Goal: Task Accomplishment & Management: Manage account settings

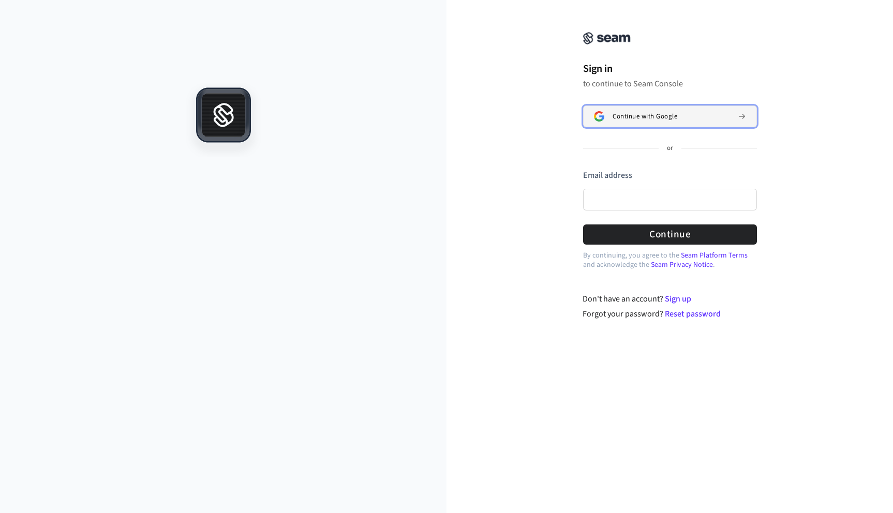
click at [651, 108] on button "Continue with Google" at bounding box center [670, 117] width 174 height 22
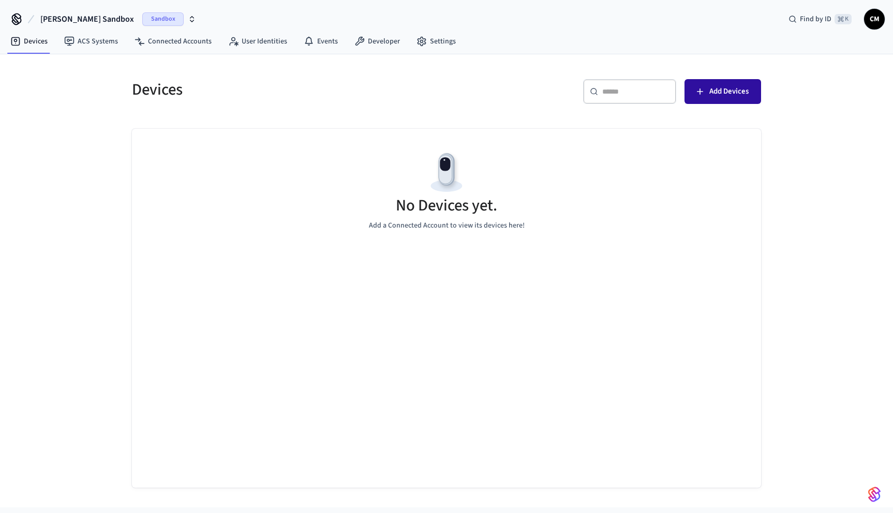
click at [711, 90] on span "Add Devices" at bounding box center [729, 91] width 39 height 13
click at [142, 20] on span "Sandbox" at bounding box center [162, 18] width 41 height 13
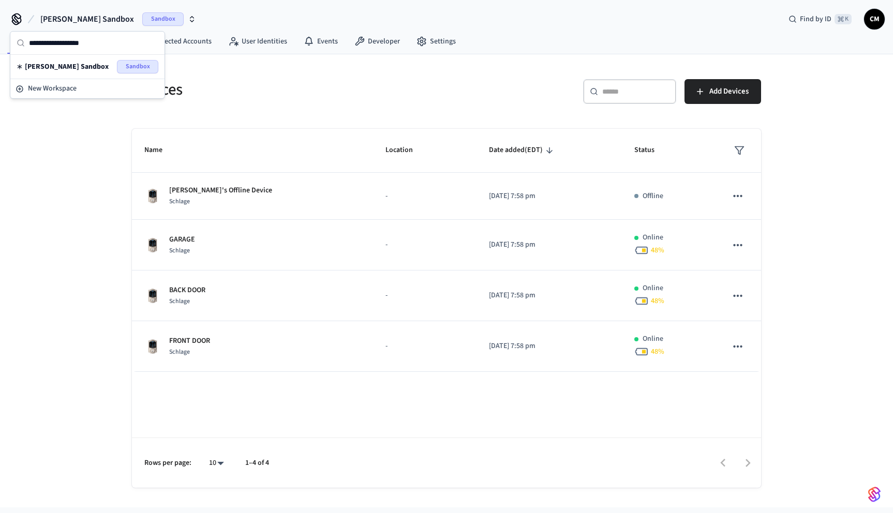
click at [73, 178] on div "Devices ​ ​ Add Devices Name Location Date added (EDT) Status Frodo's Offline D…" at bounding box center [446, 280] width 893 height 453
click at [81, 25] on span "Curtis's Sandbox" at bounding box center [87, 19] width 94 height 12
click at [60, 87] on span "New Workspace" at bounding box center [52, 88] width 49 height 11
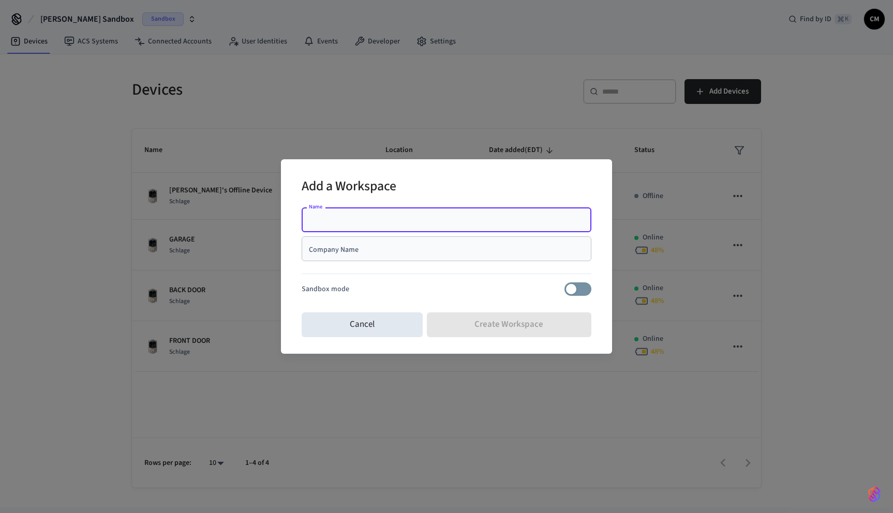
click at [303, 166] on div "Add a Workspace Name Name Company Name Company Name Sandbox mode Cancel Create …" at bounding box center [446, 256] width 331 height 195
click at [360, 223] on input "Name" at bounding box center [446, 220] width 277 height 10
type input "*"
type input "**********"
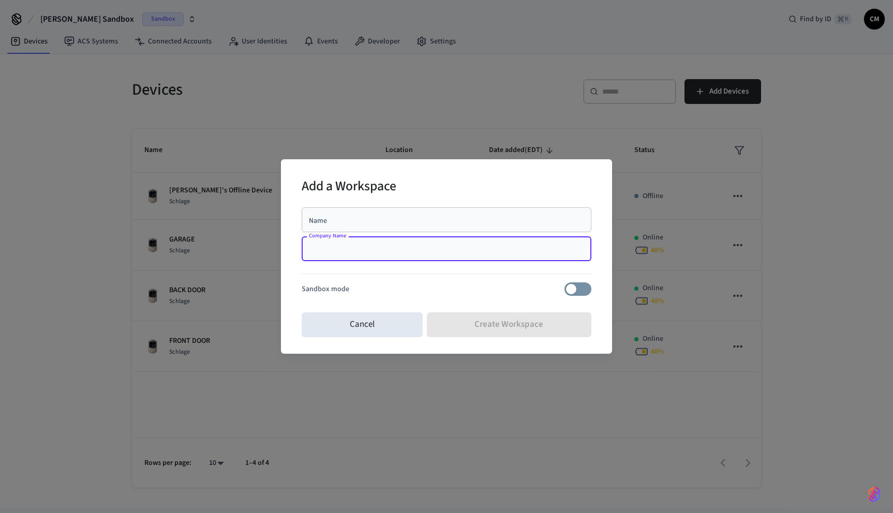
paste input "**********"
type input "**********"
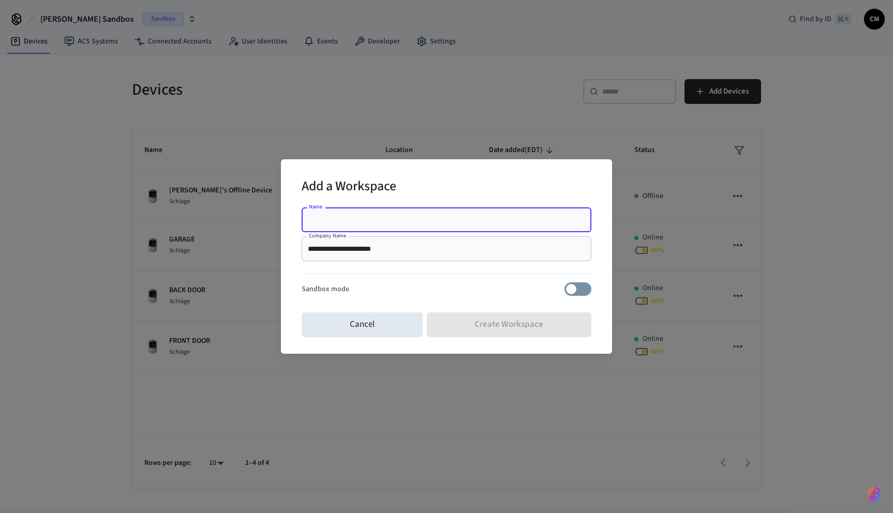
click at [351, 225] on div "Name" at bounding box center [447, 220] width 290 height 25
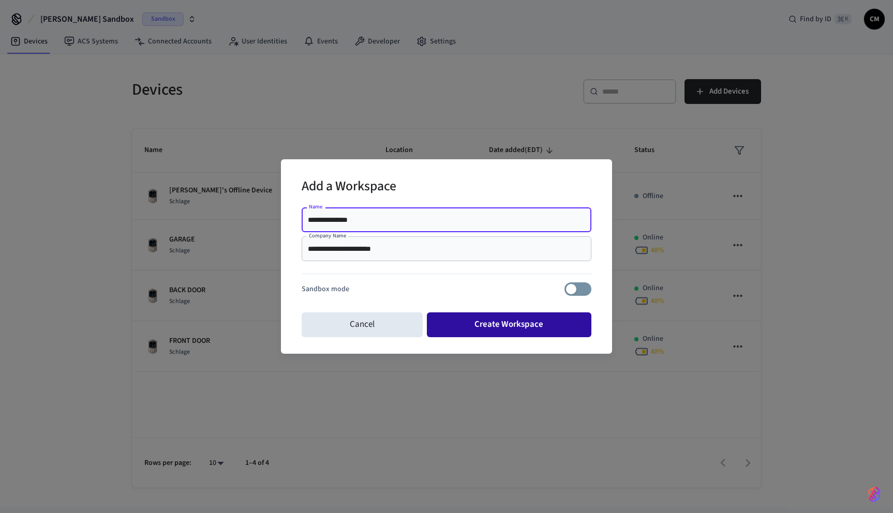
type input "**********"
click at [494, 322] on button "Create Workspace" at bounding box center [509, 325] width 165 height 25
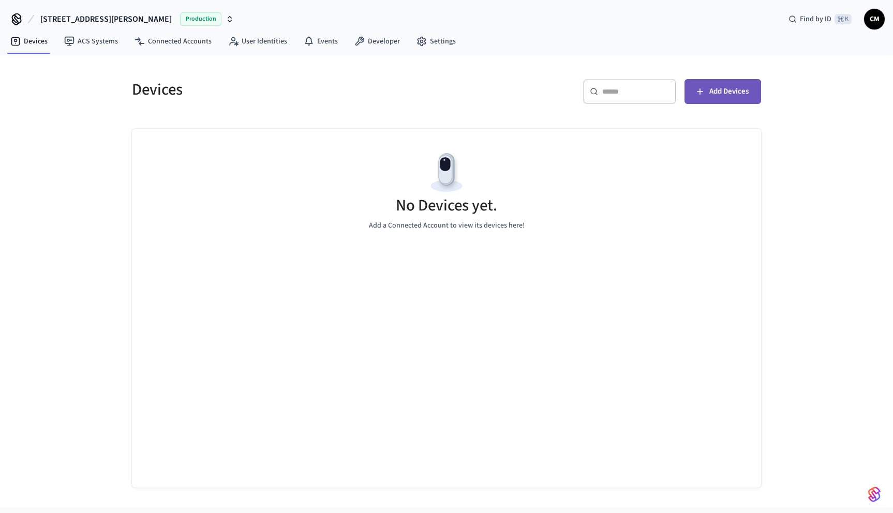
click at [719, 96] on span "Add Devices" at bounding box center [729, 91] width 39 height 13
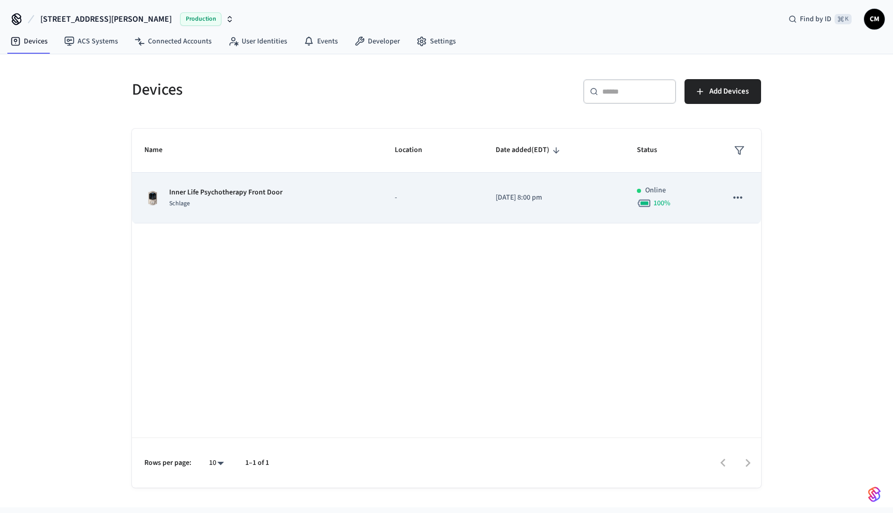
click at [737, 195] on icon "sticky table" at bounding box center [737, 197] width 13 height 13
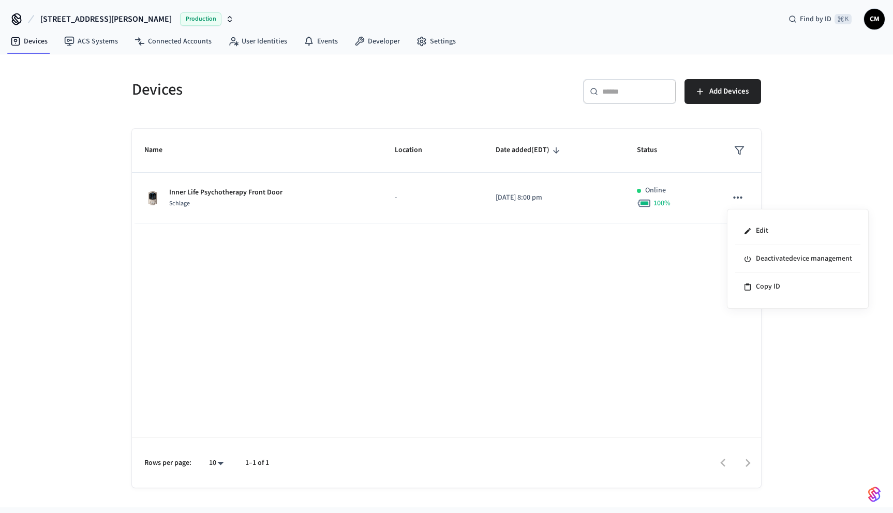
click at [792, 191] on div at bounding box center [446, 256] width 893 height 513
click at [438, 38] on link "Settings" at bounding box center [436, 41] width 56 height 19
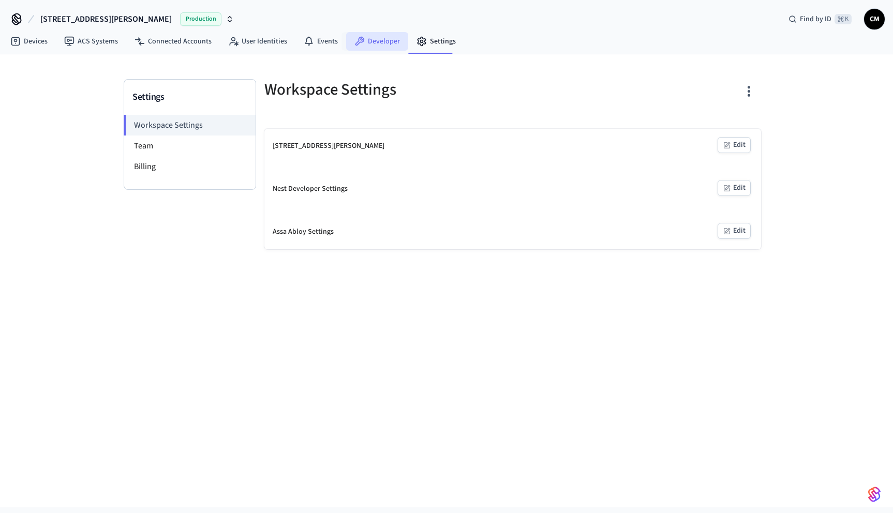
click at [392, 33] on link "Developer" at bounding box center [377, 41] width 62 height 19
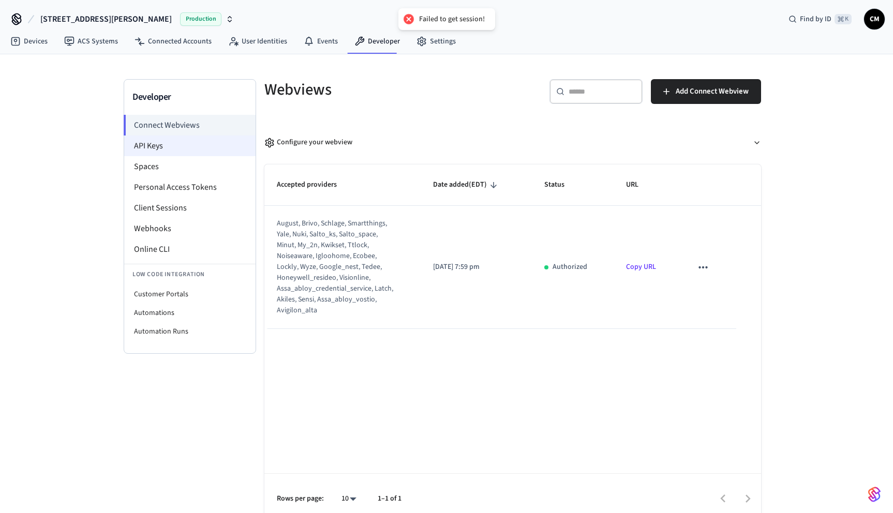
click at [160, 144] on li "API Keys" at bounding box center [189, 146] width 131 height 21
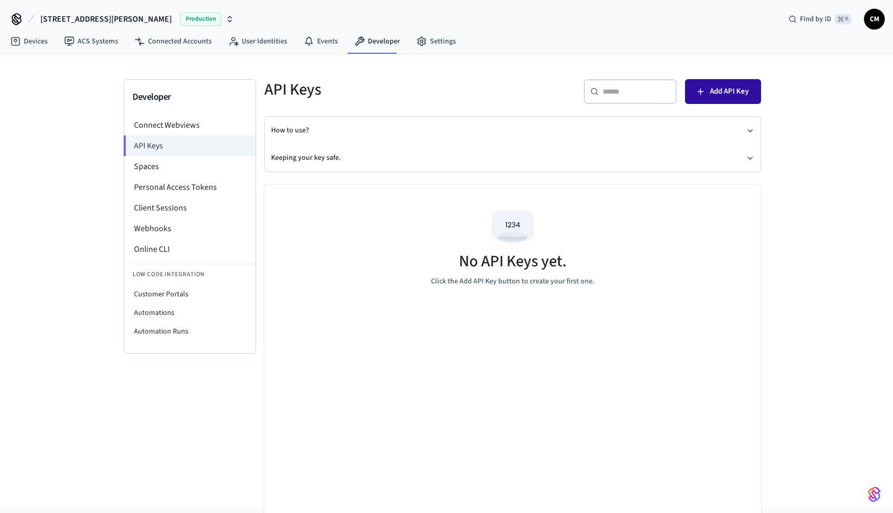
click at [714, 87] on span "Add API Key" at bounding box center [729, 91] width 39 height 13
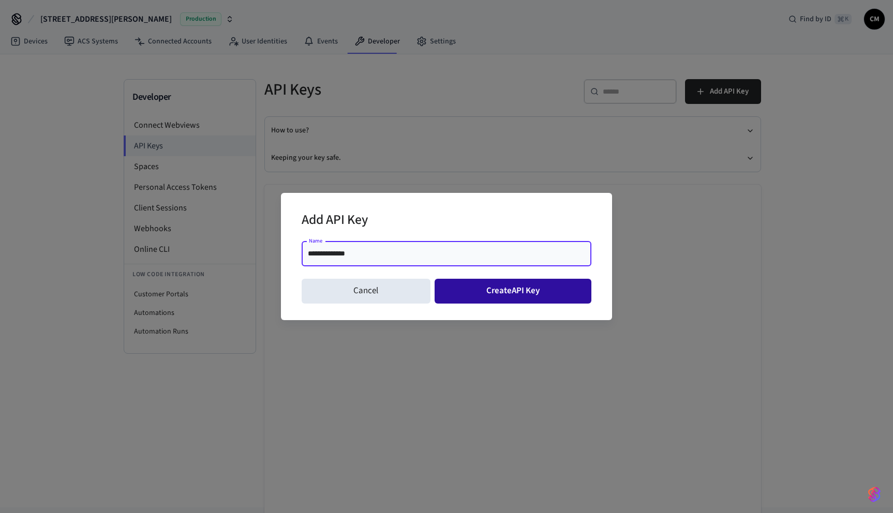
type input "**********"
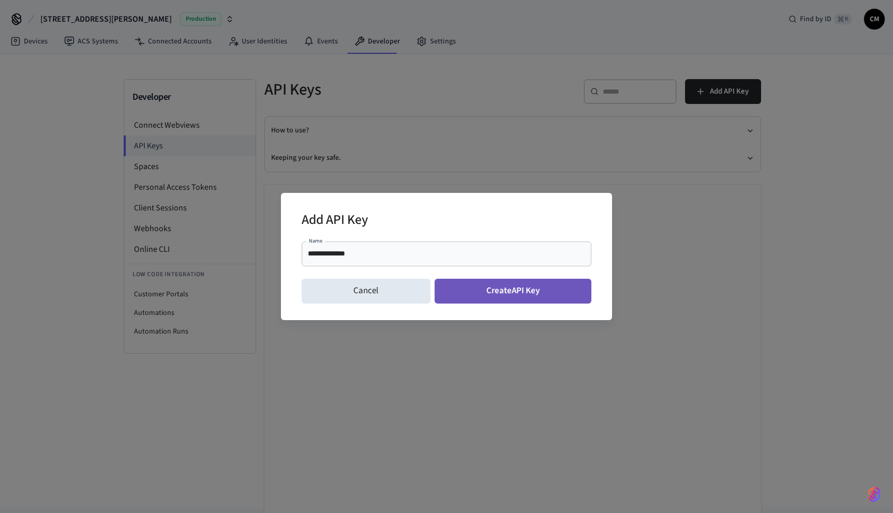
click at [531, 289] on button "Create API Key" at bounding box center [513, 291] width 157 height 25
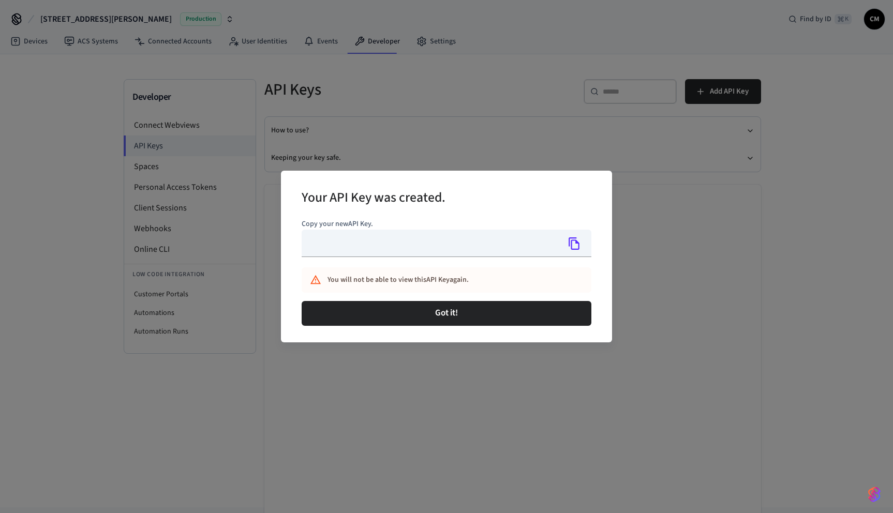
type input "**********"
click at [568, 246] on icon "Copy" at bounding box center [574, 243] width 13 height 13
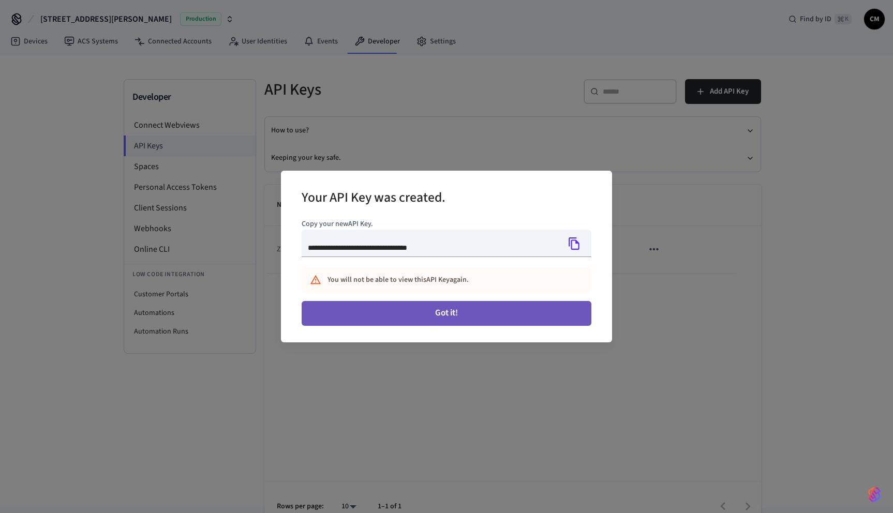
click at [437, 316] on button "Got it!" at bounding box center [447, 313] width 290 height 25
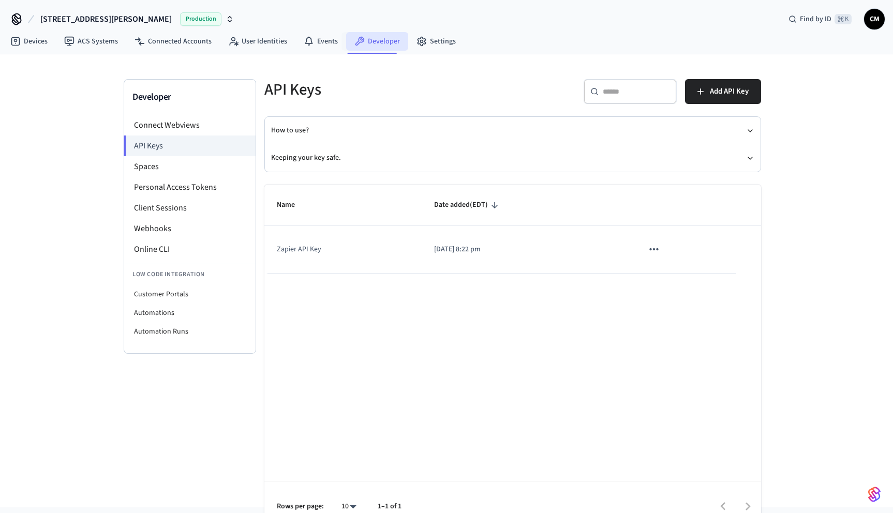
click at [371, 39] on link "Developer" at bounding box center [377, 41] width 62 height 19
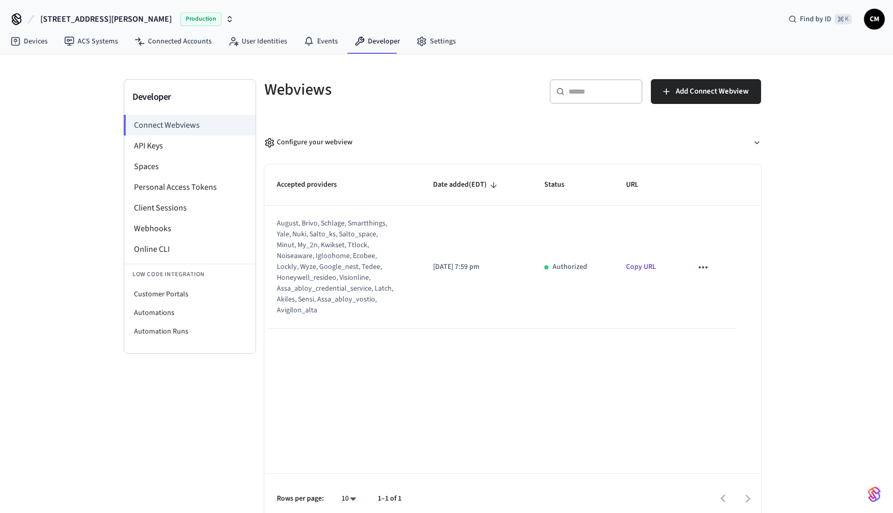
click at [641, 271] on link "Copy URL" at bounding box center [641, 267] width 30 height 10
click at [165, 208] on li "Client Sessions" at bounding box center [189, 208] width 131 height 21
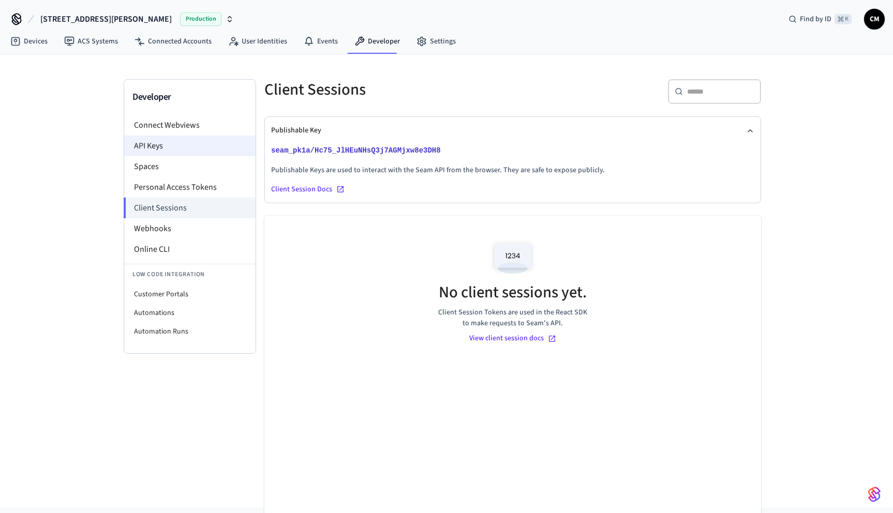
click at [157, 144] on li "API Keys" at bounding box center [189, 146] width 131 height 21
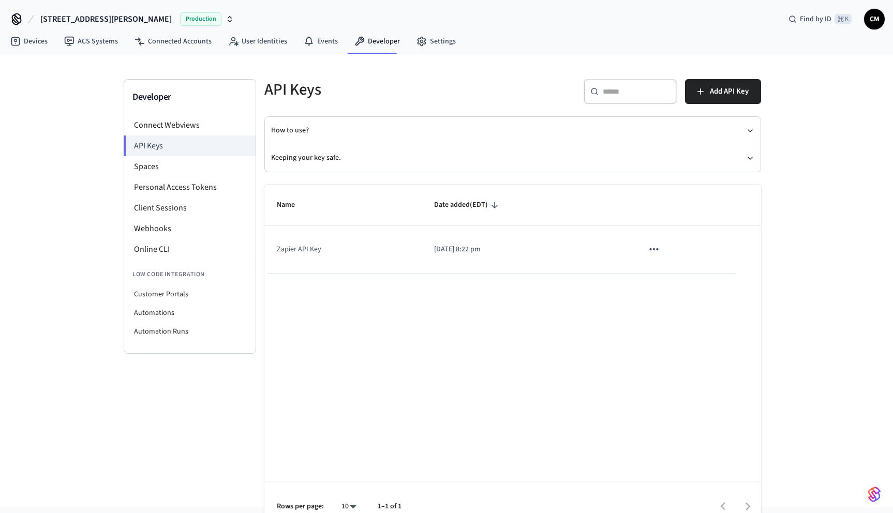
click at [658, 250] on icon "sticky table" at bounding box center [653, 249] width 13 height 13
click at [531, 334] on div at bounding box center [446, 256] width 893 height 513
click at [190, 36] on link "Connected Accounts" at bounding box center [173, 41] width 94 height 19
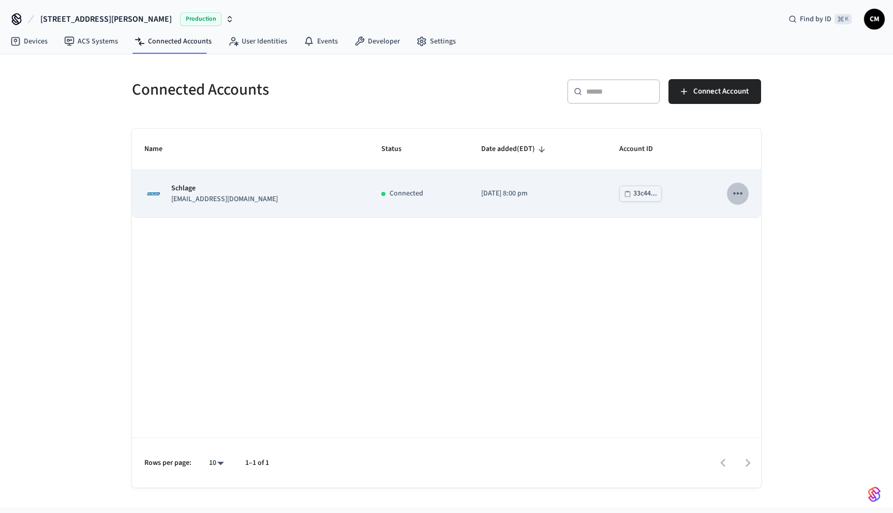
click at [744, 194] on icon "sticky table" at bounding box center [737, 193] width 13 height 13
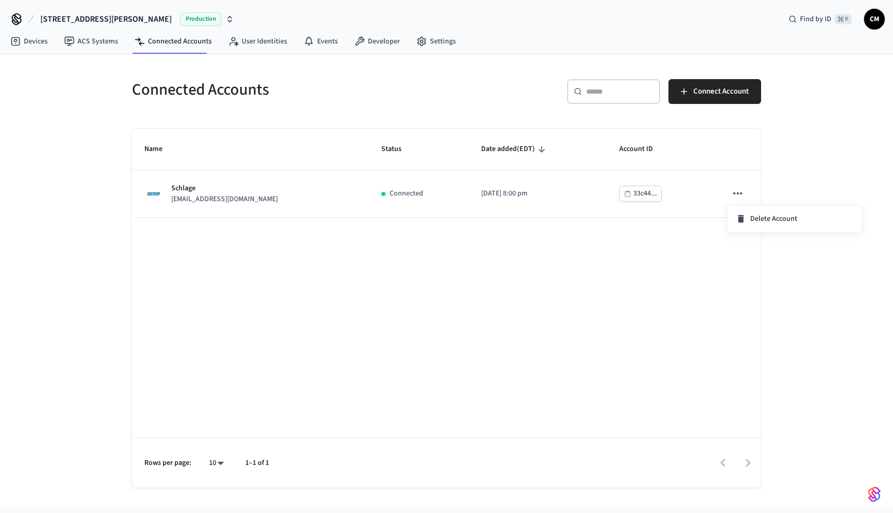
click at [88, 84] on div at bounding box center [446, 256] width 893 height 513
click at [385, 42] on link "Developer" at bounding box center [377, 41] width 62 height 19
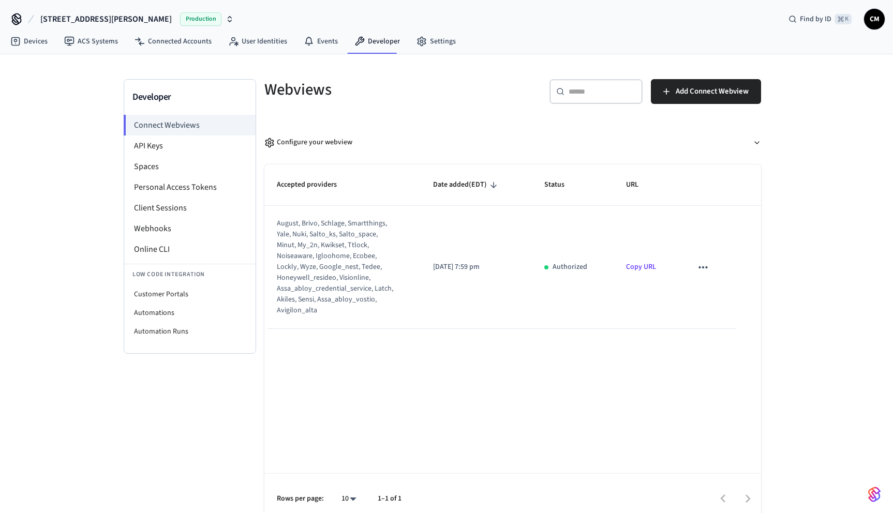
click at [226, 18] on icon "button" at bounding box center [230, 19] width 8 height 8
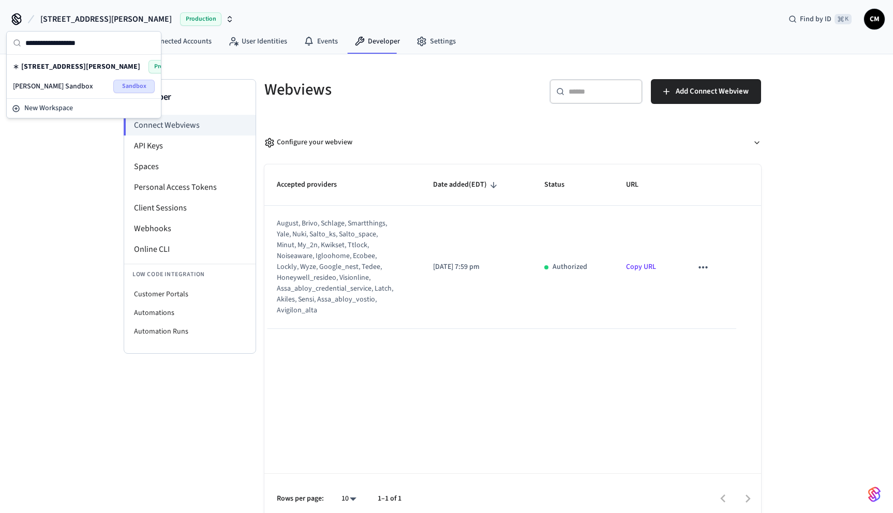
click at [205, 21] on div "207 Mary Street Production Find by ID ⌘ K CM" at bounding box center [446, 15] width 893 height 30
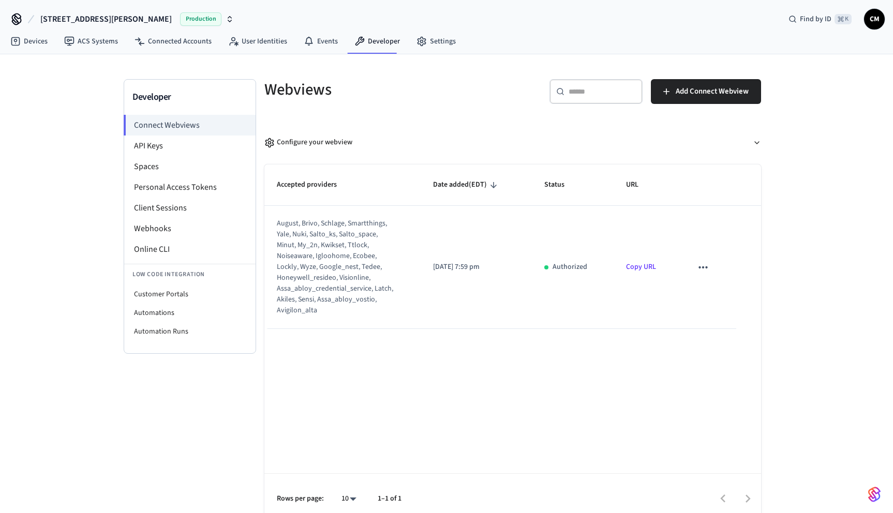
click at [18, 16] on icon at bounding box center [16, 19] width 17 height 17
click at [828, 21] on span "Find by ID" at bounding box center [816, 19] width 32 height 10
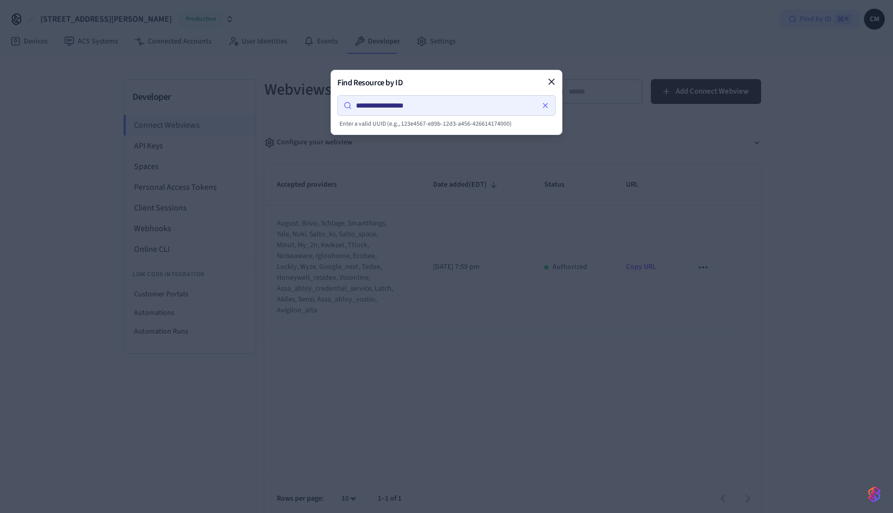
type input "**********"
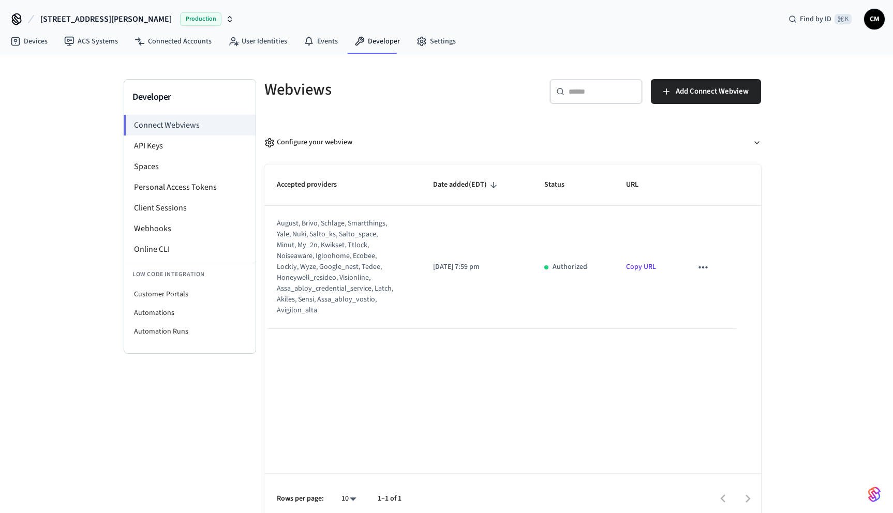
click at [873, 19] on span "CM" at bounding box center [874, 19] width 19 height 19
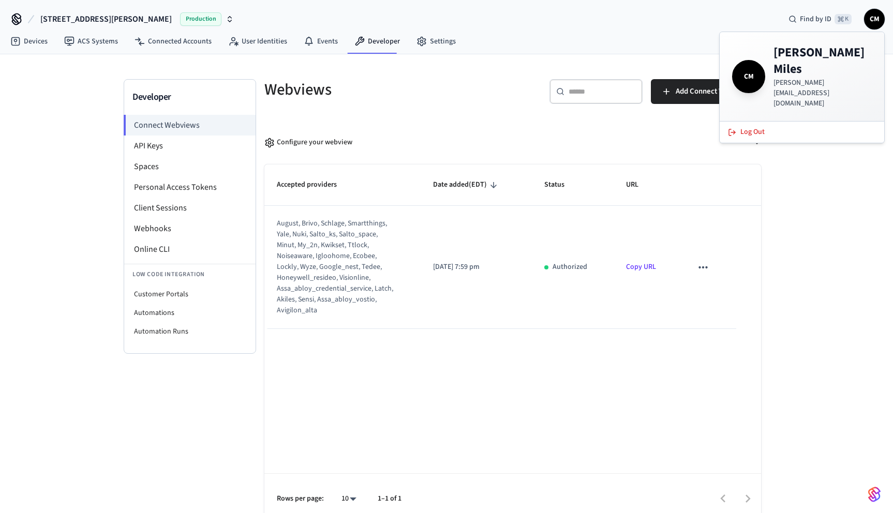
click at [801, 119] on div "Developer Connect Webviews API Keys Spaces Personal Access Tokens Client Sessio…" at bounding box center [446, 288] width 893 height 469
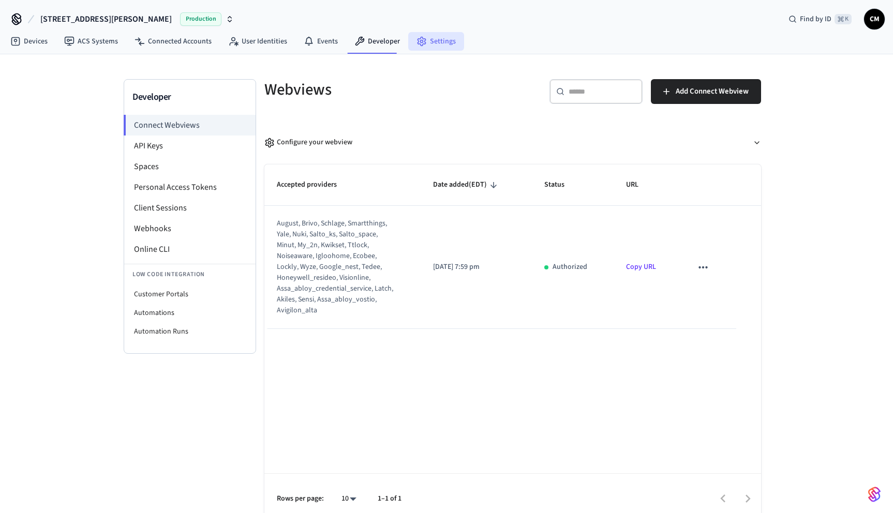
click at [433, 48] on link "Settings" at bounding box center [436, 41] width 56 height 19
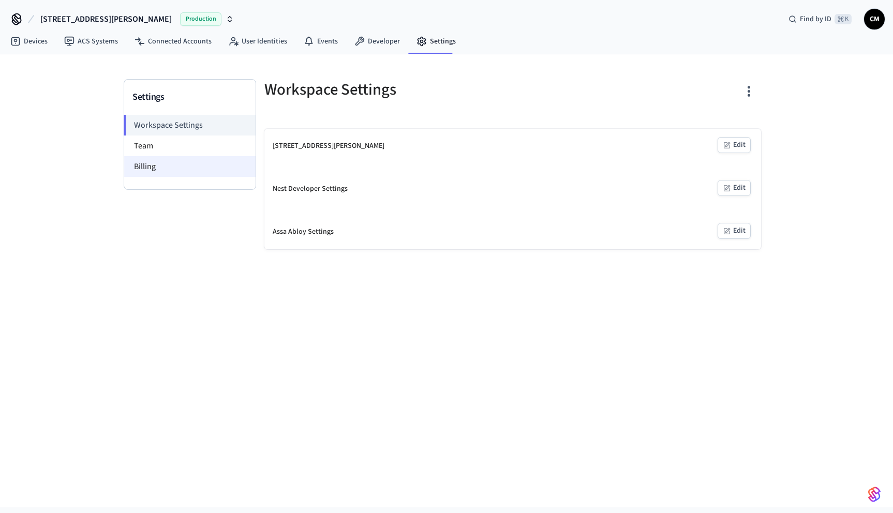
click at [152, 173] on li "Billing" at bounding box center [189, 166] width 131 height 21
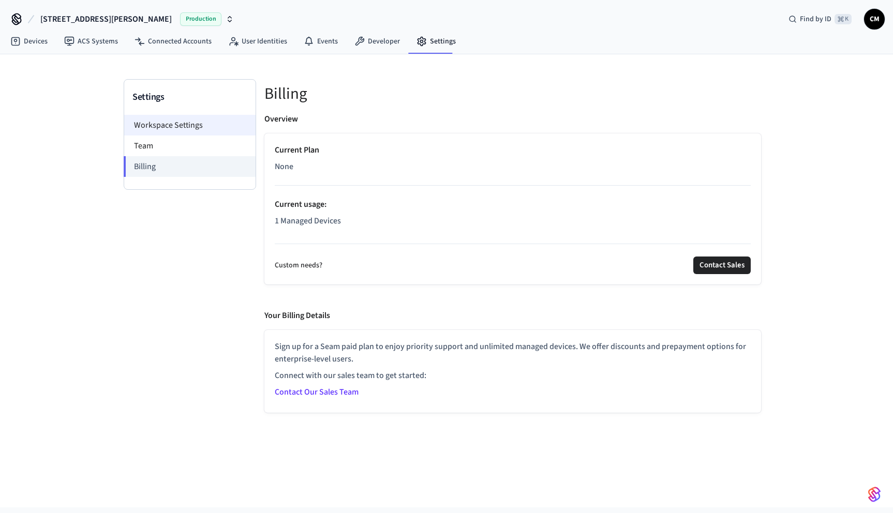
click at [146, 126] on li "Workspace Settings" at bounding box center [189, 125] width 131 height 21
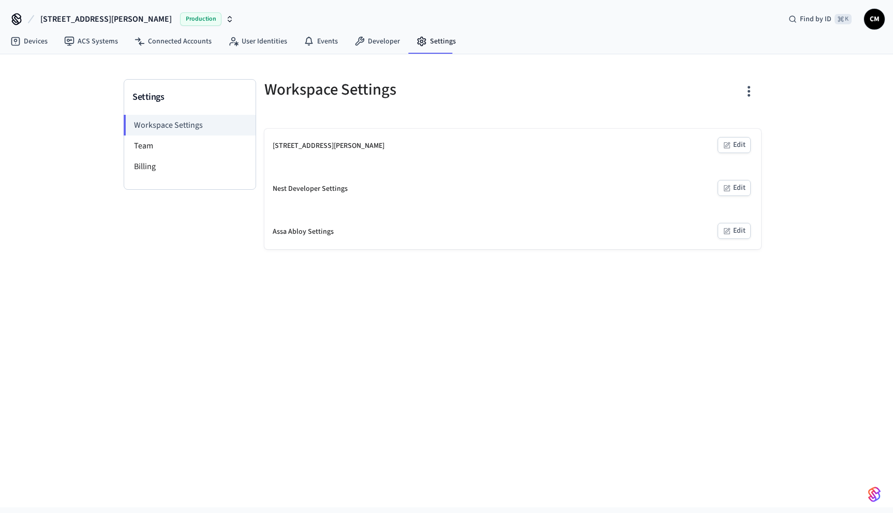
click at [302, 187] on div "Nest Developer Settings" at bounding box center [310, 189] width 75 height 11
click at [737, 185] on button "Edit" at bounding box center [734, 188] width 33 height 16
click at [732, 139] on button "Edit" at bounding box center [734, 145] width 33 height 16
click at [250, 38] on link "User Identities" at bounding box center [258, 41] width 76 height 19
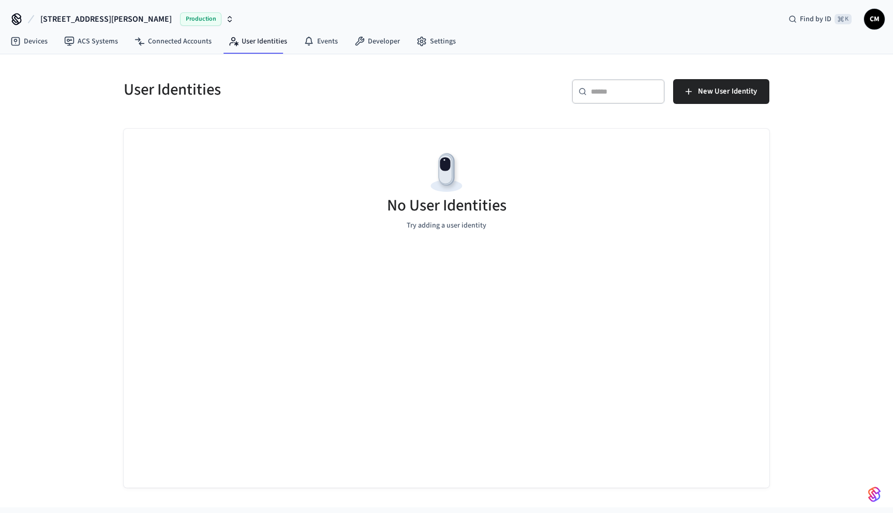
click at [158, 18] on button "207 Mary Street Production" at bounding box center [137, 19] width 200 height 22
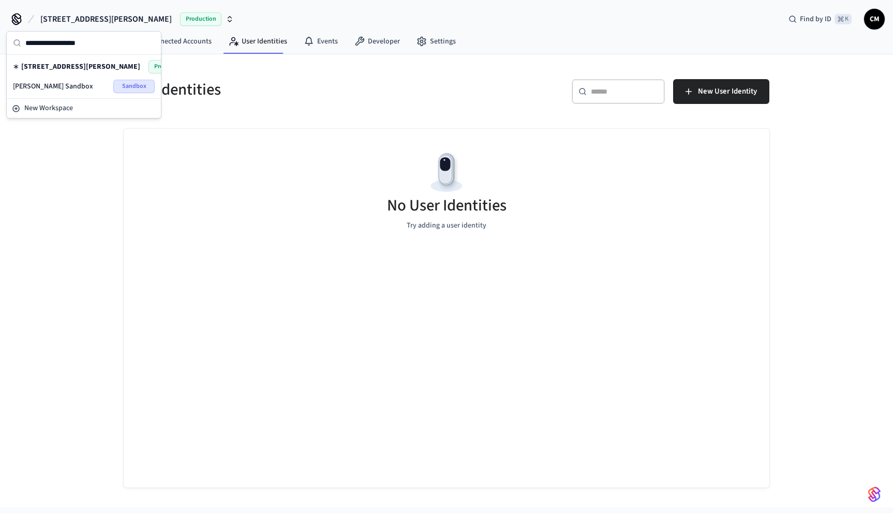
click at [194, 19] on div "207 Mary Street Production Find by ID ⌘ K CM" at bounding box center [446, 15] width 893 height 30
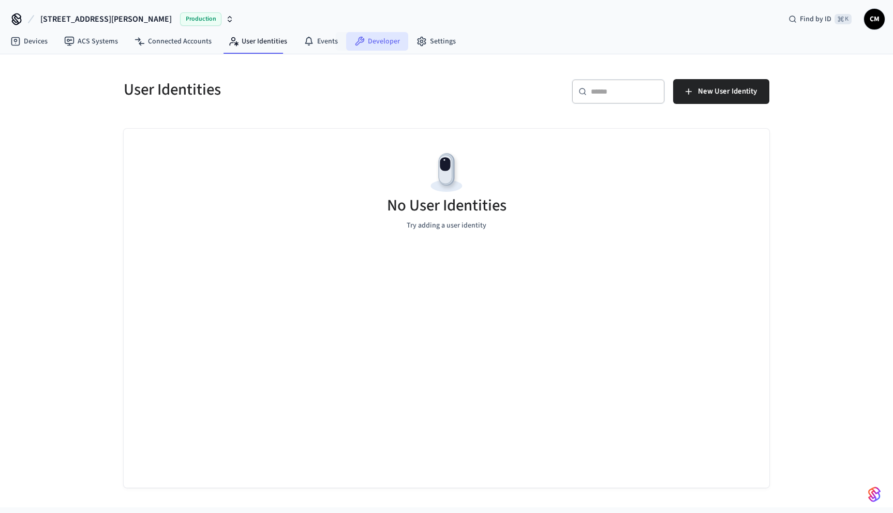
click at [360, 42] on link "Developer" at bounding box center [377, 41] width 62 height 19
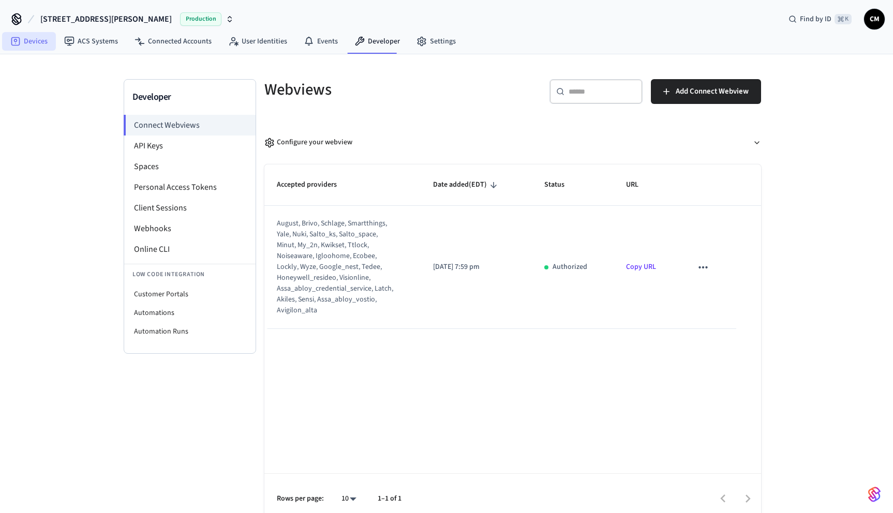
click at [35, 43] on link "Devices" at bounding box center [29, 41] width 54 height 19
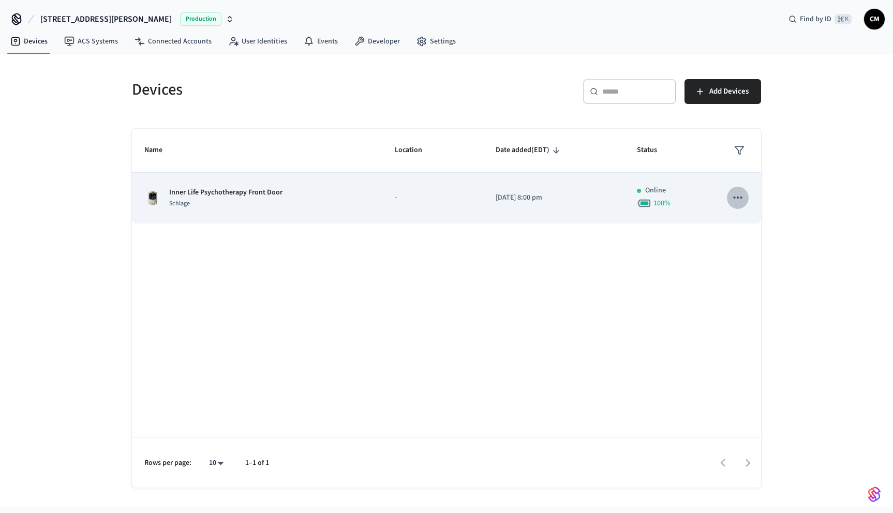
click at [739, 195] on icon "sticky table" at bounding box center [737, 197] width 13 height 13
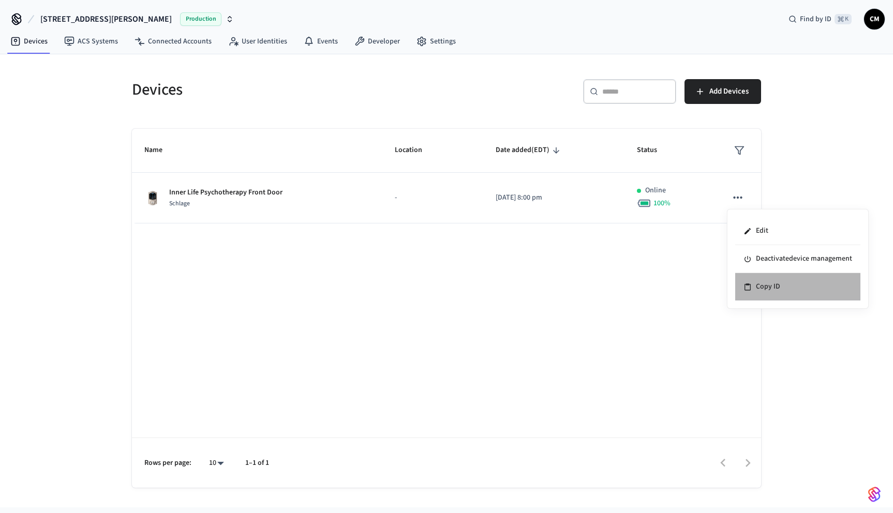
click at [762, 286] on li "Copy ID" at bounding box center [797, 286] width 125 height 27
